Goal: Information Seeking & Learning: Learn about a topic

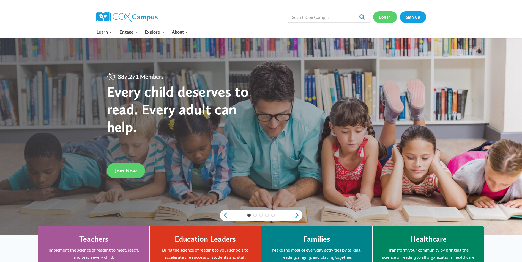
click at [383, 18] on link "Log In" at bounding box center [385, 16] width 24 height 11
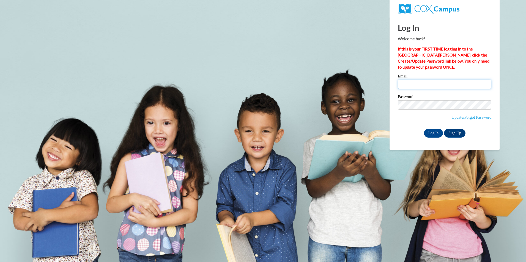
click at [430, 83] on input "Email" at bounding box center [444, 84] width 93 height 9
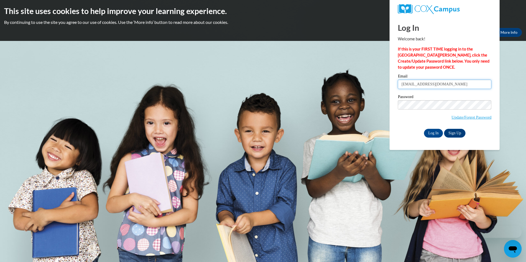
type input "tdtravis54@yahoo.com"
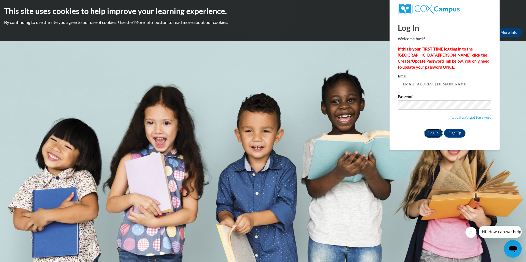
click at [432, 134] on input "Log In" at bounding box center [433, 133] width 19 height 9
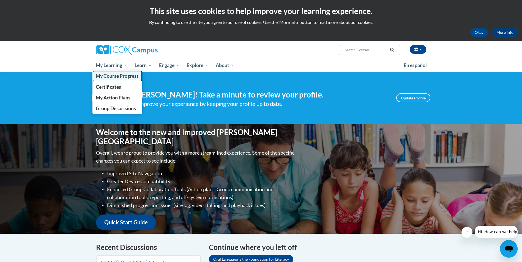
click at [122, 75] on span "My Course Progress" at bounding box center [117, 76] width 43 height 6
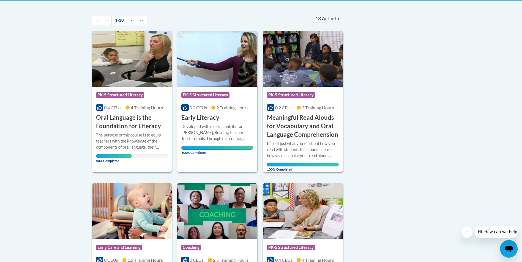
scroll to position [115, 0]
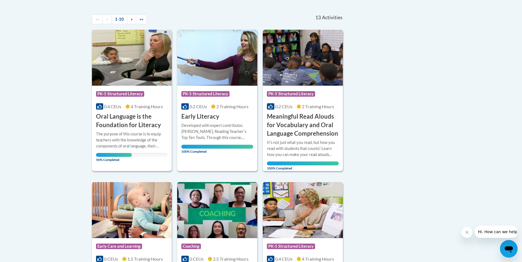
click at [117, 94] on span "PK-5 Structured Literacy" at bounding box center [120, 93] width 48 height 5
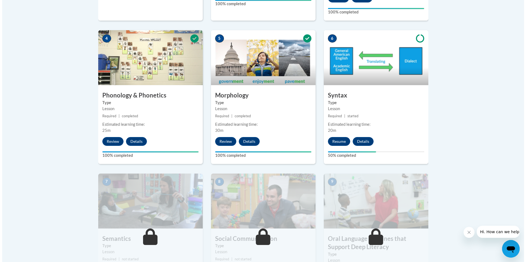
scroll to position [311, 0]
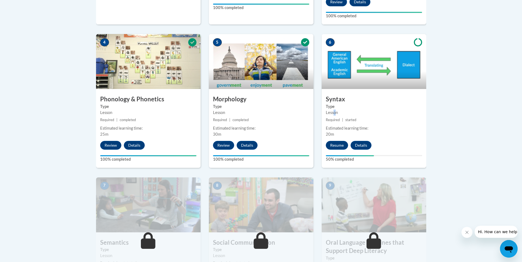
click at [334, 115] on div "Lesson" at bounding box center [374, 113] width 96 height 6
click at [338, 145] on button "Resume" at bounding box center [337, 145] width 22 height 9
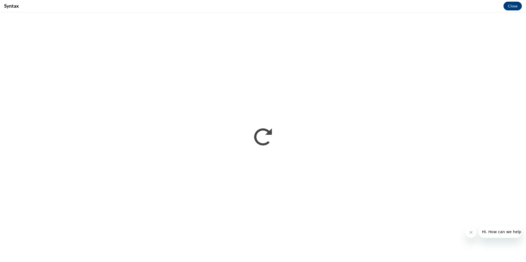
scroll to position [0, 0]
drag, startPoint x: 471, startPoint y: 232, endPoint x: 472, endPoint y: 229, distance: 3.0
click at [472, 232] on icon "Close message from company" at bounding box center [470, 232] width 4 height 4
